Goal: Check status: Check status

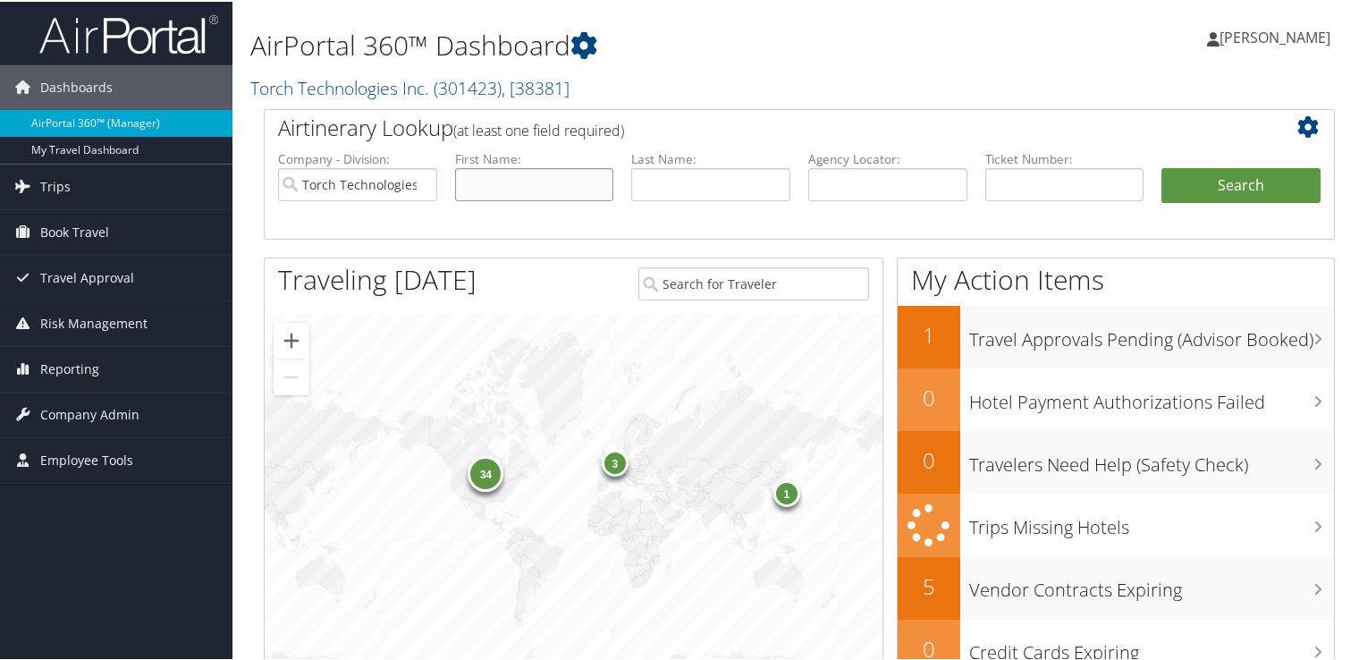
click at [534, 182] on input "text" at bounding box center [534, 182] width 159 height 33
type input "ed"
type input "wood"
click at [1259, 186] on button "Search" at bounding box center [1241, 184] width 159 height 36
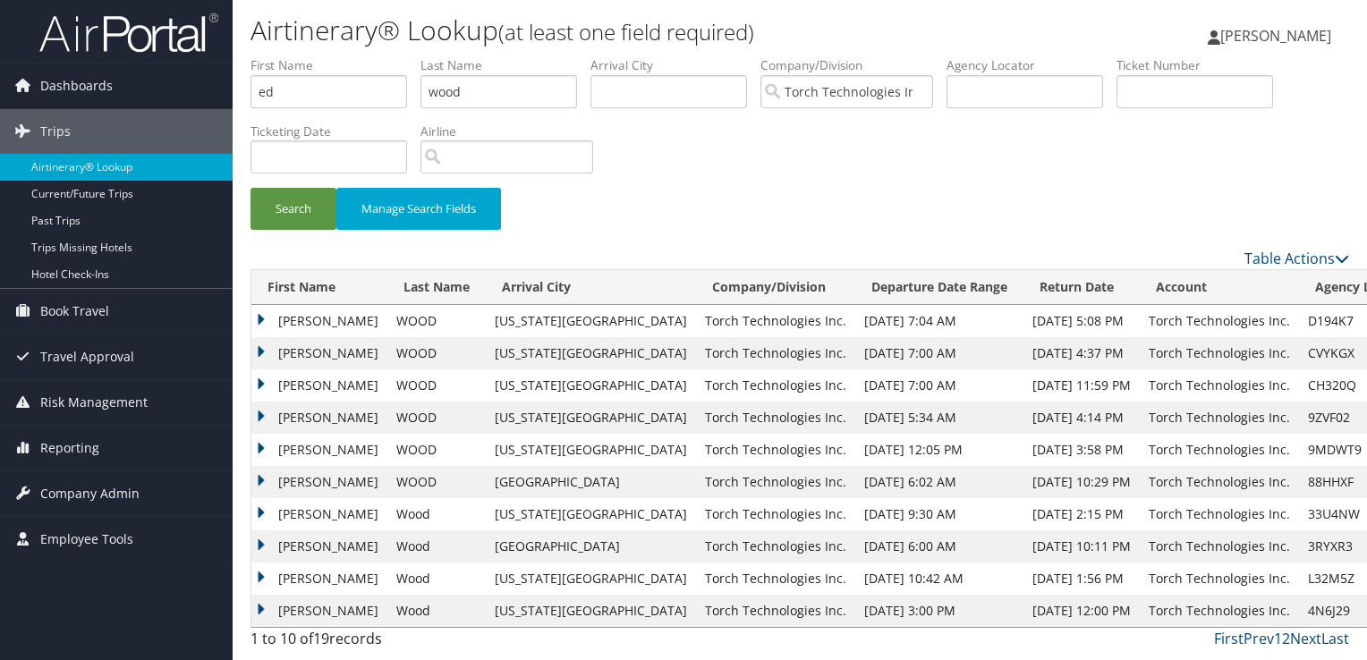
click at [262, 321] on td "[PERSON_NAME]" at bounding box center [319, 321] width 136 height 32
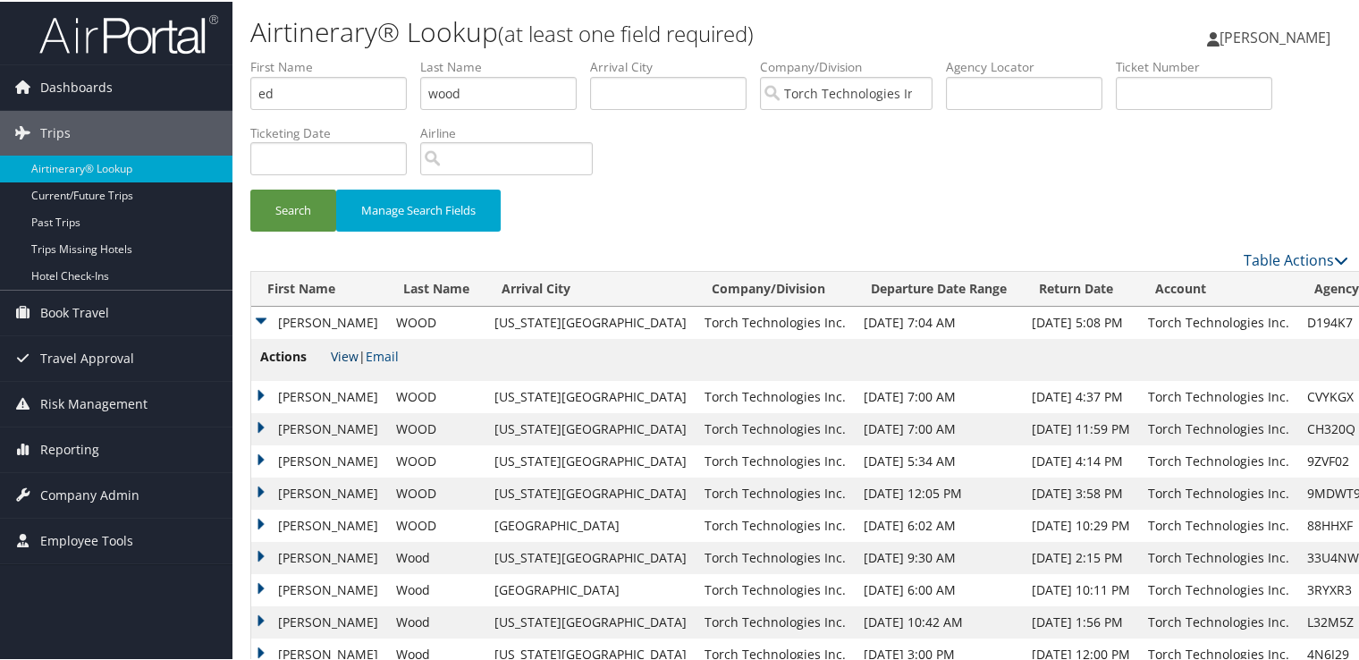
click at [345, 356] on link "View" at bounding box center [345, 354] width 28 height 17
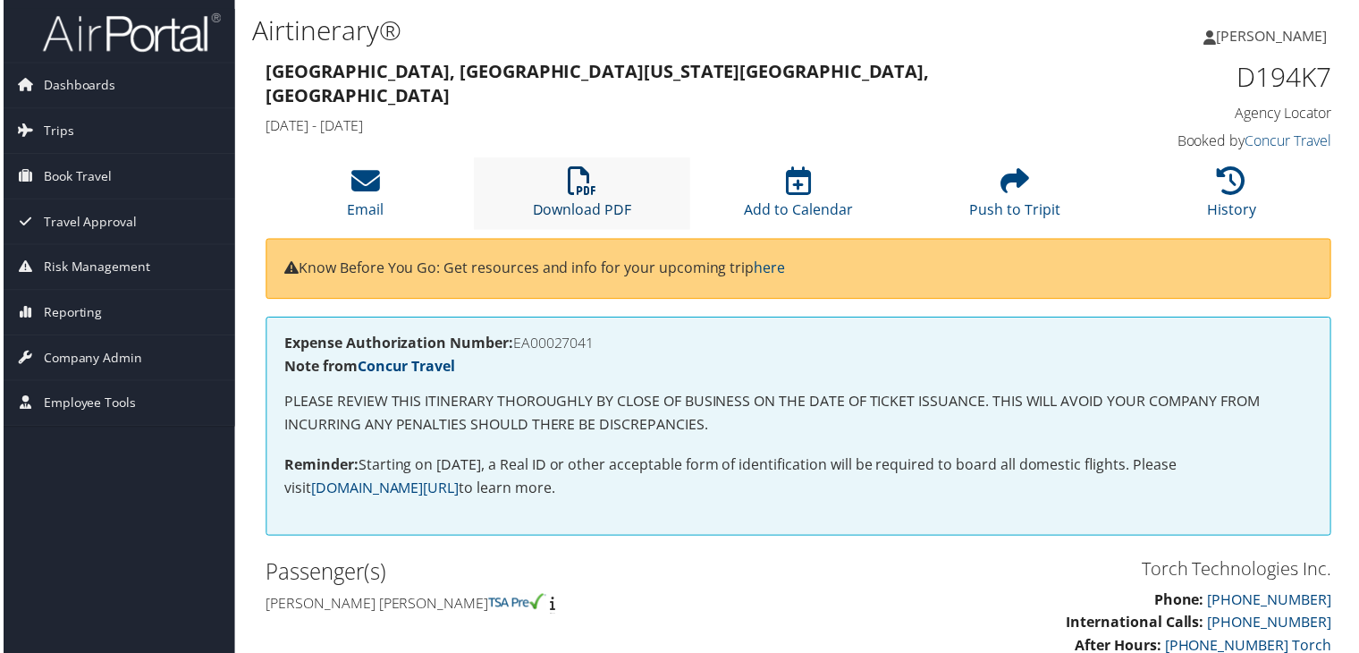
click at [590, 182] on icon at bounding box center [581, 181] width 29 height 29
